Goal: Find specific page/section: Find specific page/section

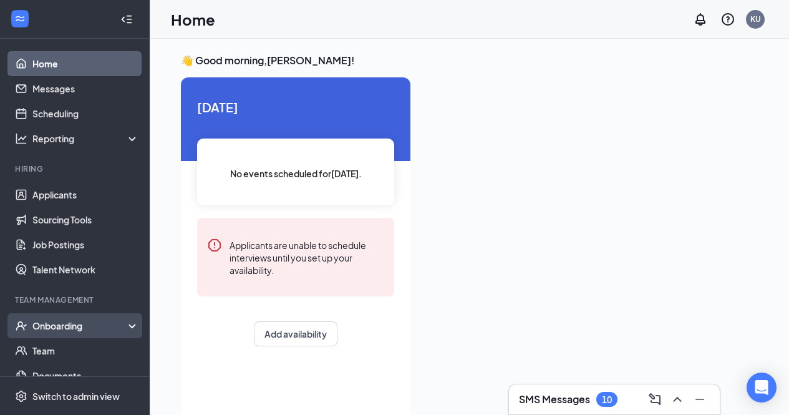
click at [67, 329] on div "Onboarding" at bounding box center [80, 325] width 96 height 12
click at [70, 329] on div "Onboarding" at bounding box center [80, 325] width 96 height 12
click at [69, 329] on div "Onboarding" at bounding box center [80, 325] width 96 height 12
click at [72, 349] on link "Overview" at bounding box center [85, 350] width 107 height 25
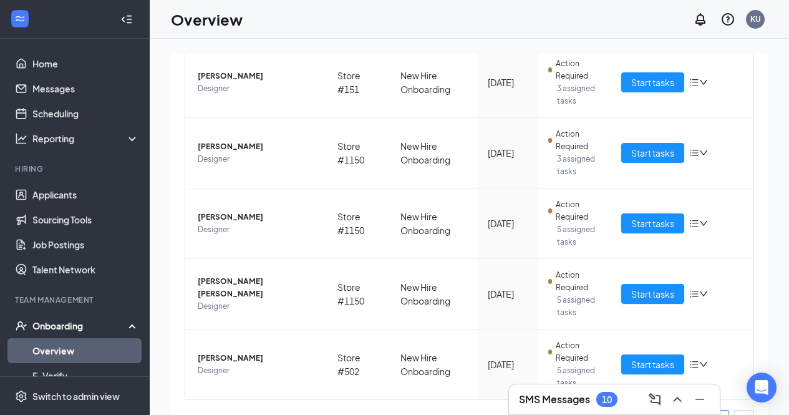
scroll to position [205, 0]
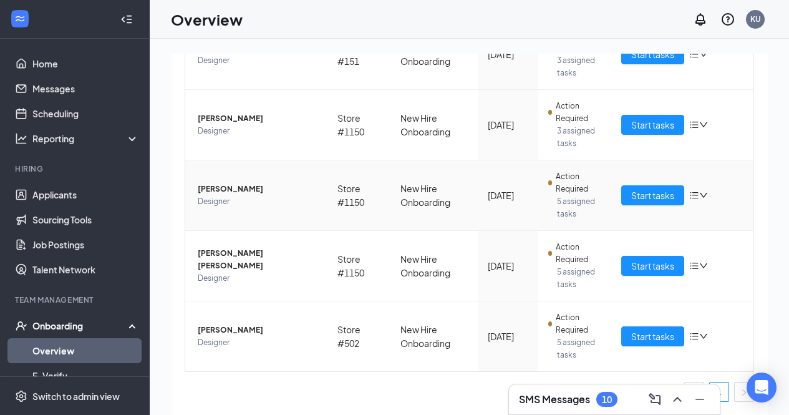
click at [689, 191] on icon "bars" at bounding box center [694, 195] width 10 height 10
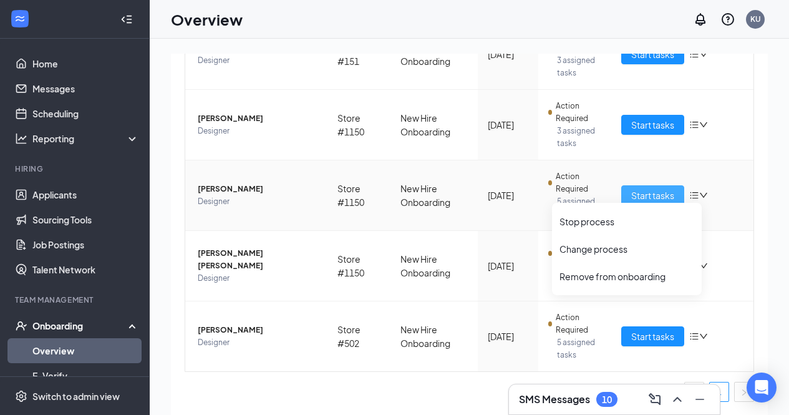
click at [647, 192] on span "Start tasks" at bounding box center [652, 195] width 43 height 14
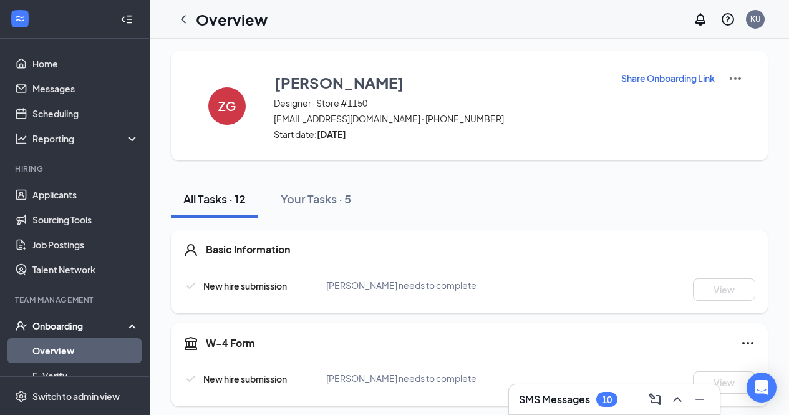
scroll to position [2, 0]
click at [190, 20] on icon "ChevronLeft" at bounding box center [183, 19] width 15 height 15
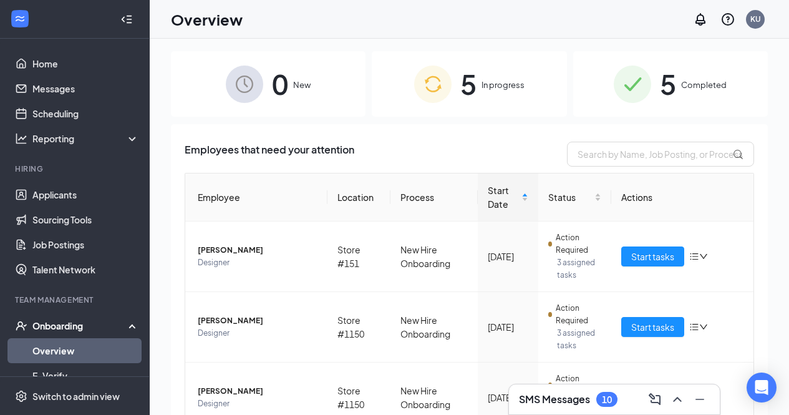
scroll to position [56, 0]
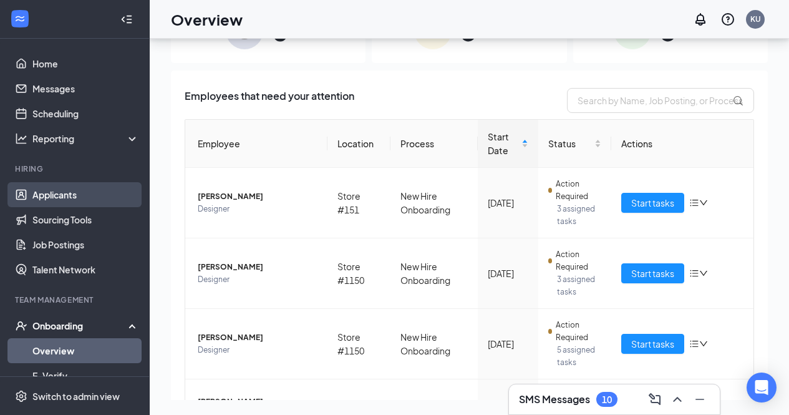
click at [87, 199] on link "Applicants" at bounding box center [85, 194] width 107 height 25
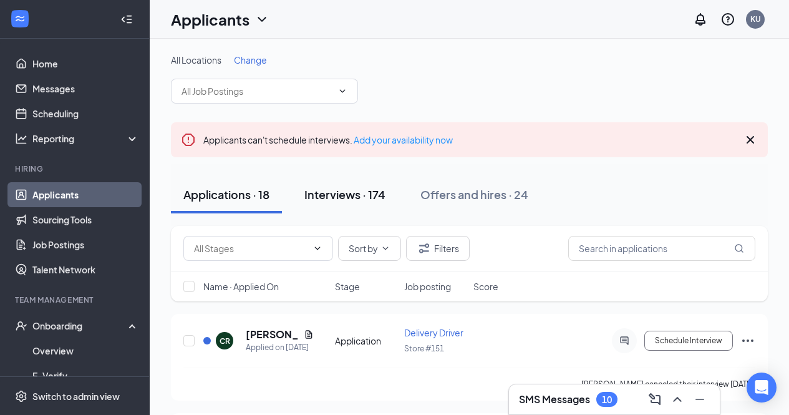
click at [342, 188] on div "Interviews · 174" at bounding box center [344, 195] width 81 height 16
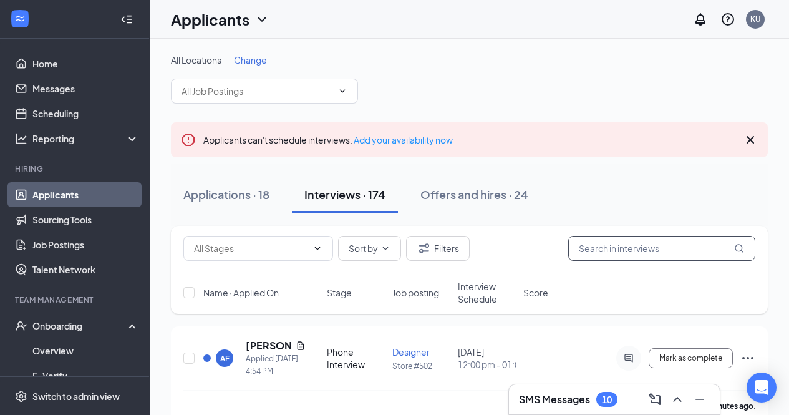
click at [634, 246] on input "text" at bounding box center [661, 248] width 187 height 25
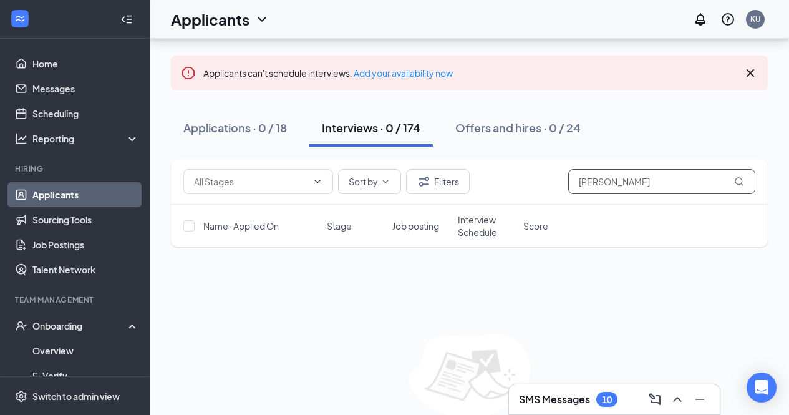
scroll to position [74, 0]
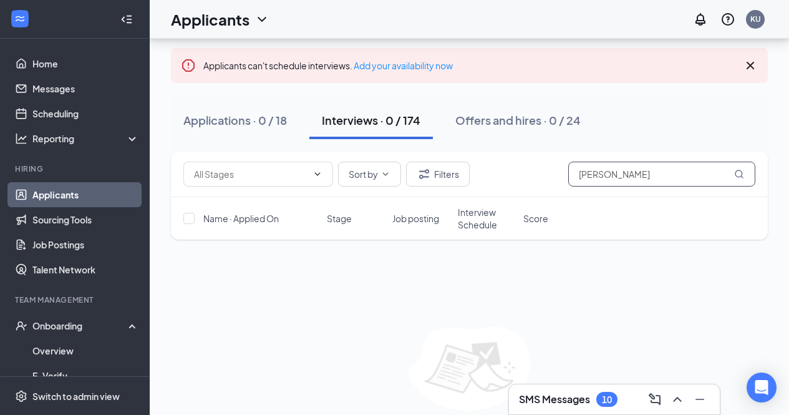
type input "[PERSON_NAME]"
click at [93, 194] on link "Applicants" at bounding box center [85, 194] width 107 height 25
